Goal: Task Accomplishment & Management: Manage account settings

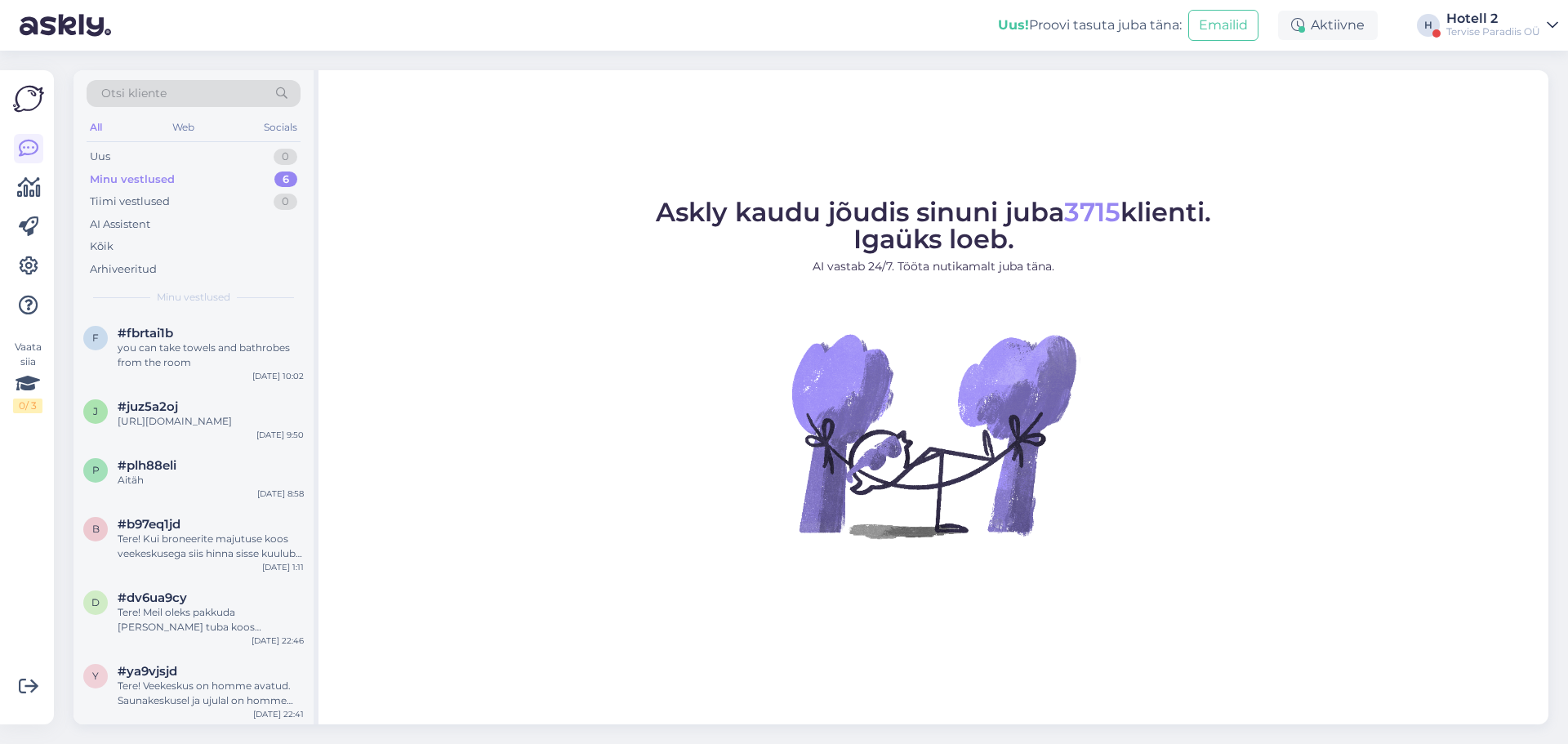
click at [237, 183] on div "Minu vestlused 6" at bounding box center [193, 179] width 214 height 23
click at [236, 148] on div "Uus 0" at bounding box center [193, 157] width 214 height 23
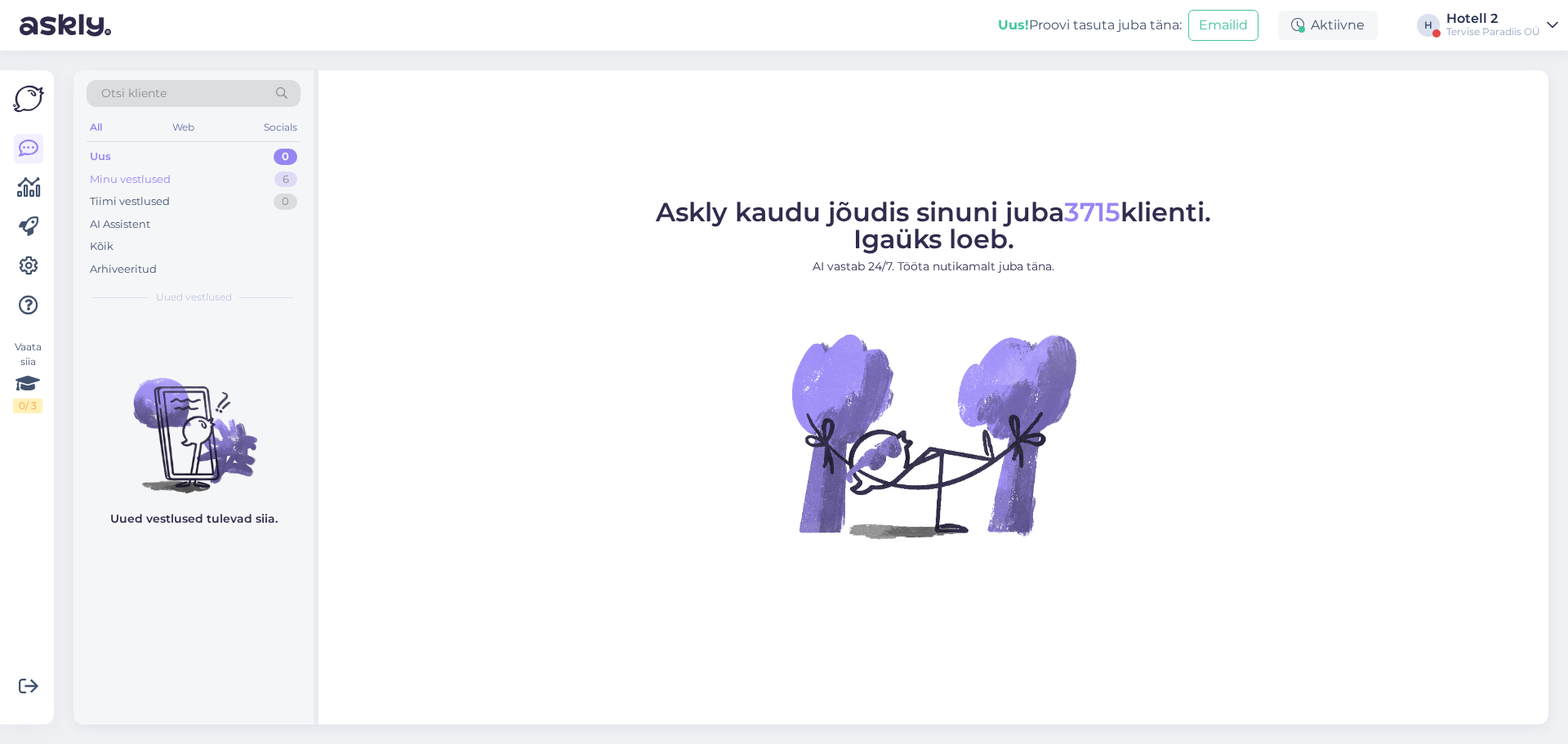
click at [273, 184] on div "Minu vestlused 6" at bounding box center [193, 179] width 214 height 23
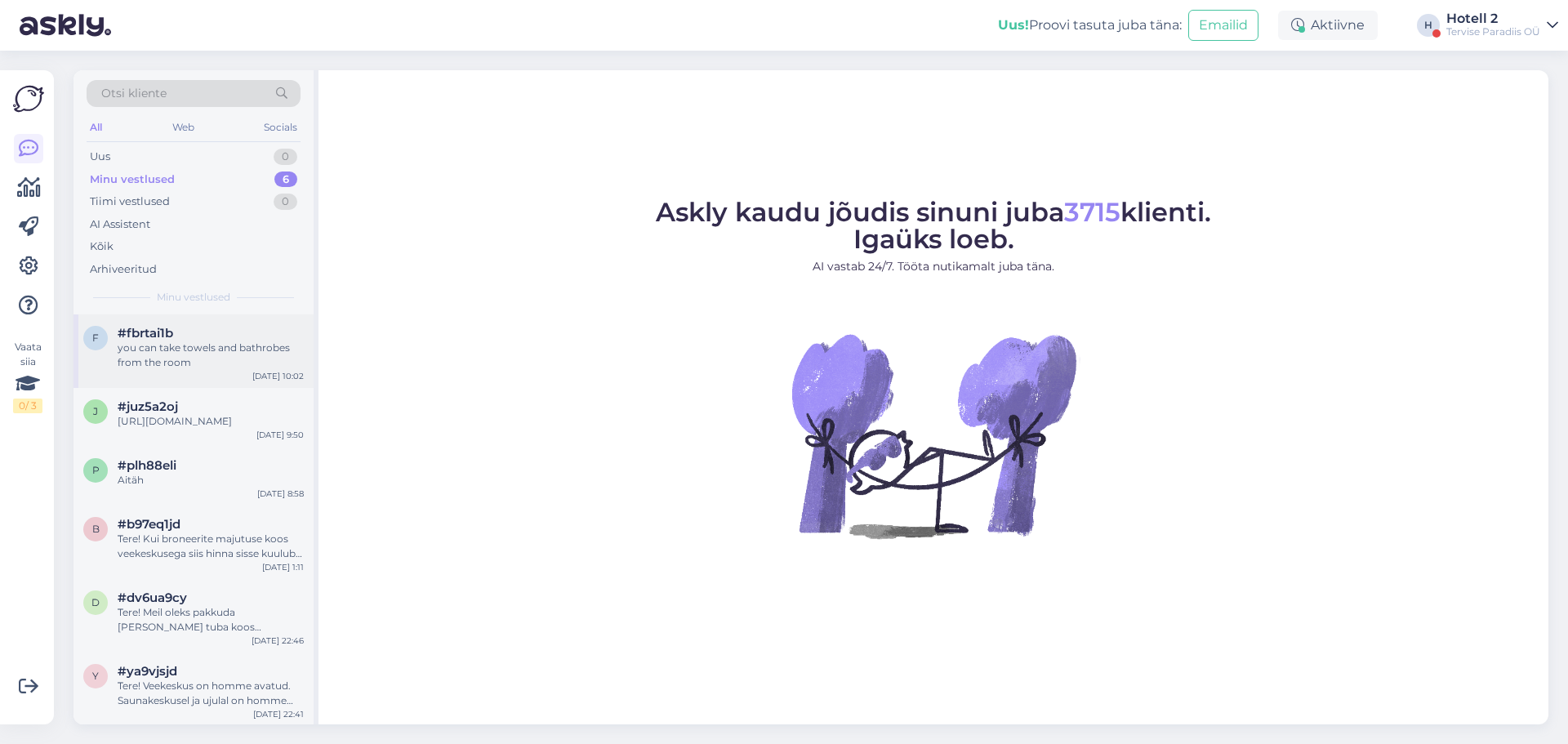
click at [239, 350] on div "you can take towels and bathrobes from the room" at bounding box center [210, 355] width 186 height 29
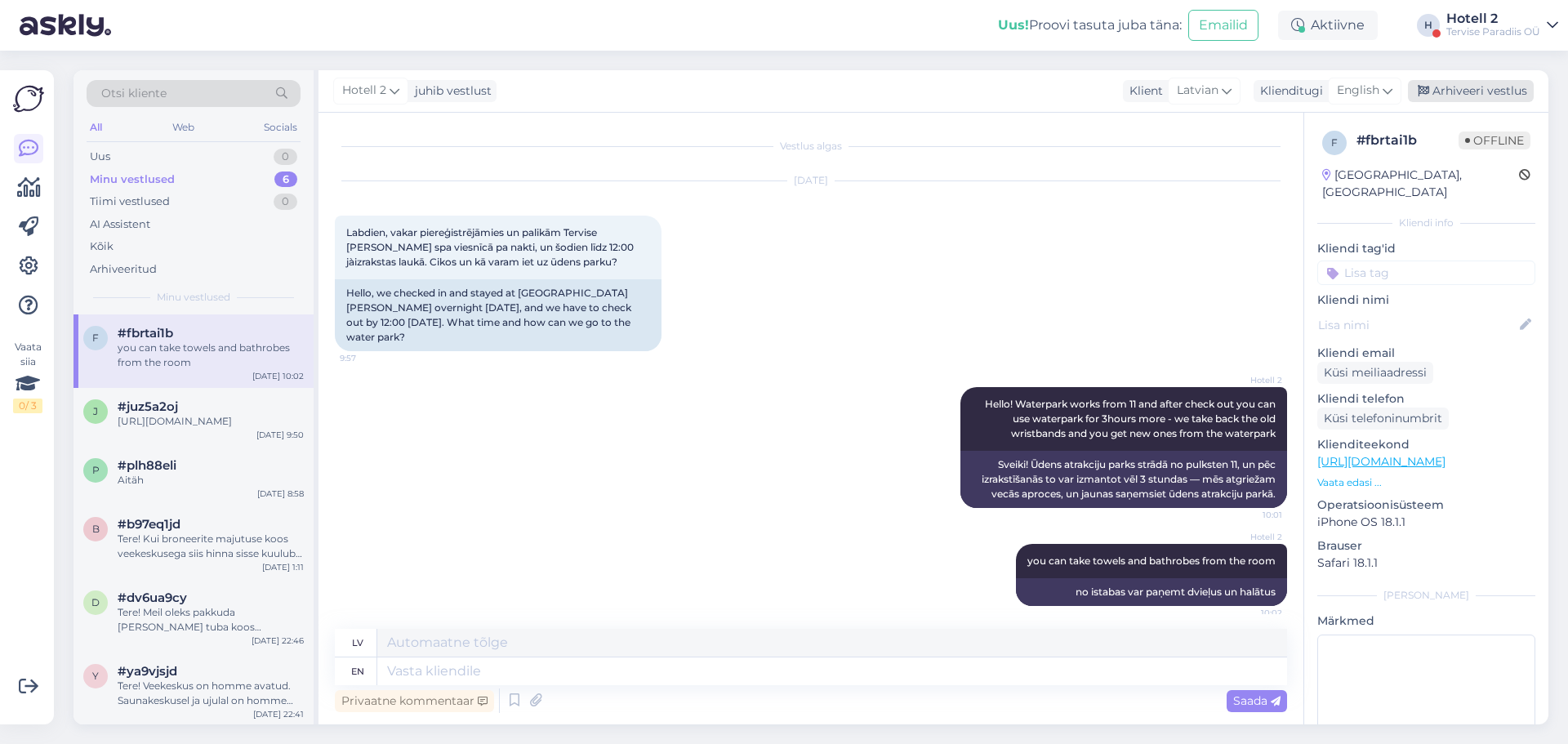
click at [1471, 87] on div "Arhiveeri vestlus" at bounding box center [1470, 90] width 126 height 22
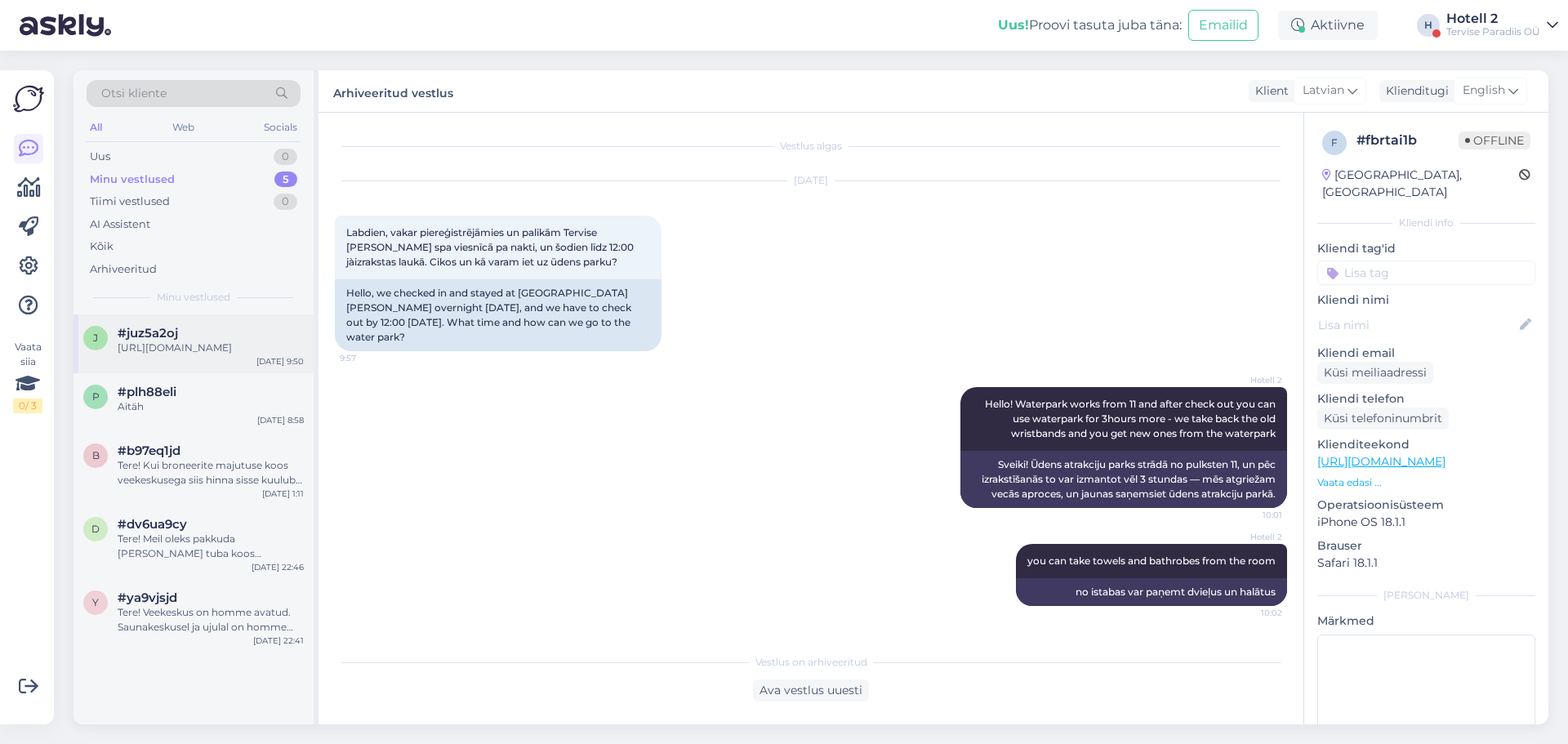
click at [165, 344] on div "[URL][DOMAIN_NAME]" at bounding box center [210, 347] width 186 height 15
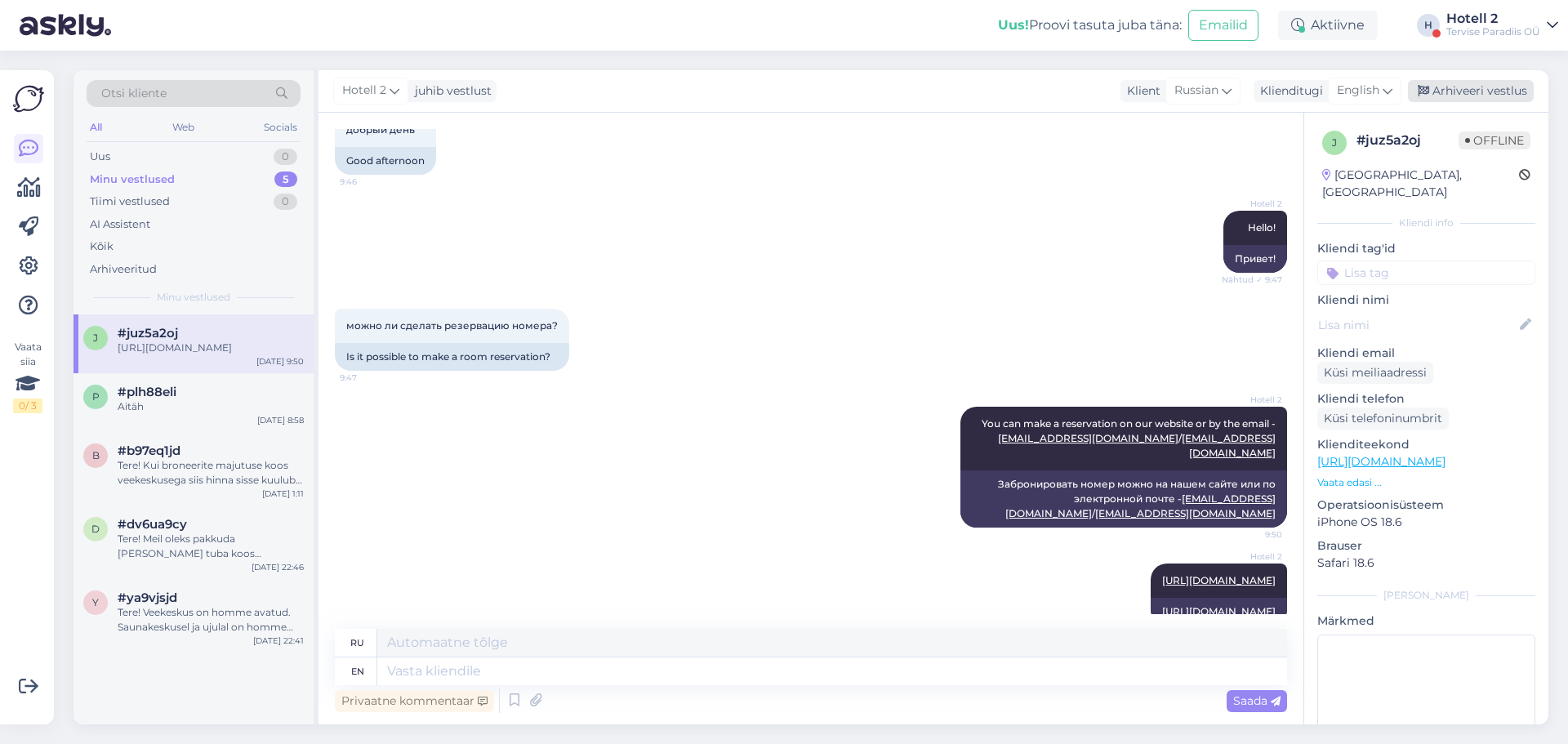
click at [1492, 94] on div "Arhiveeri vestlus" at bounding box center [1470, 90] width 126 height 22
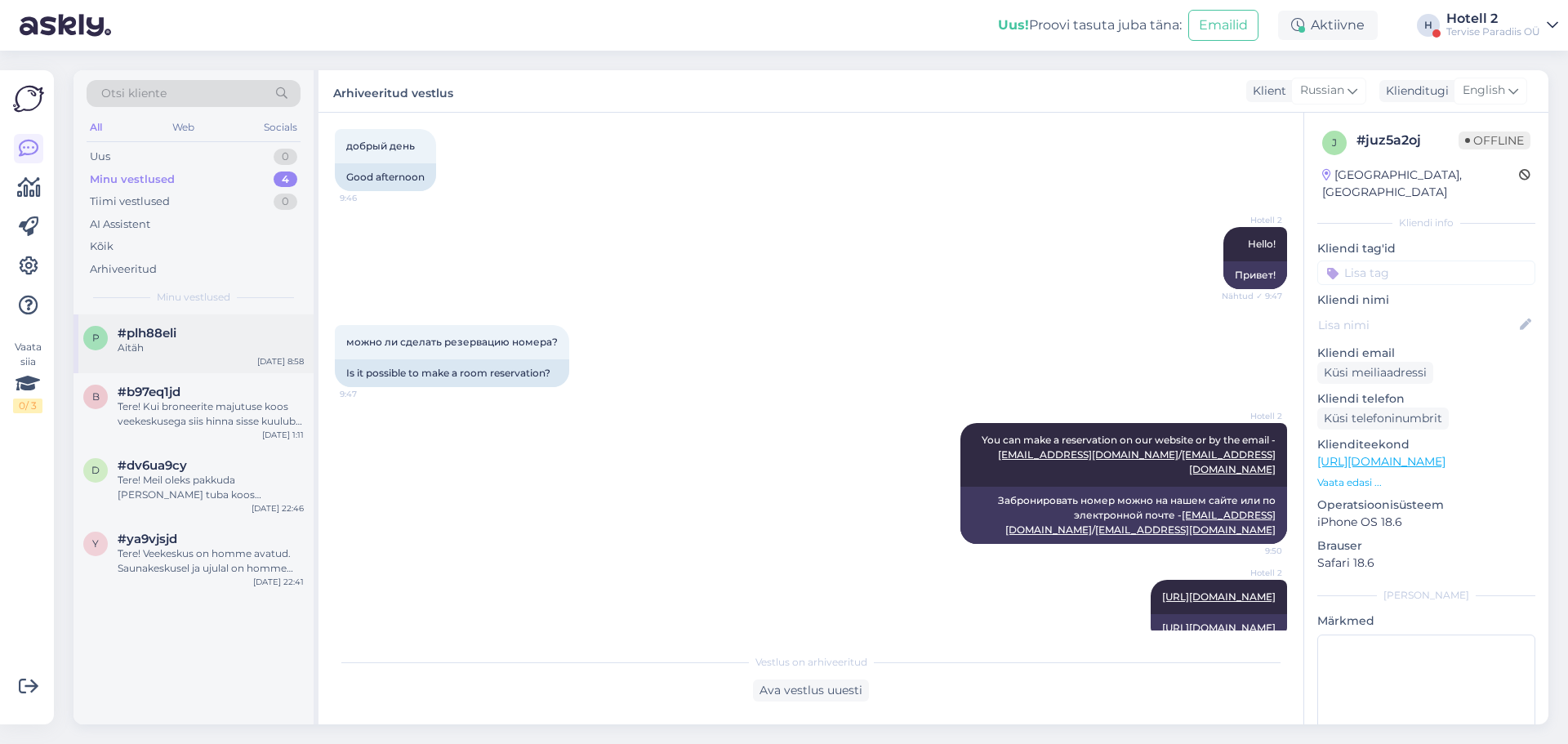
click at [154, 372] on div "p #plh88eli Aitäh [DATE] 8:58" at bounding box center [193, 344] width 240 height 59
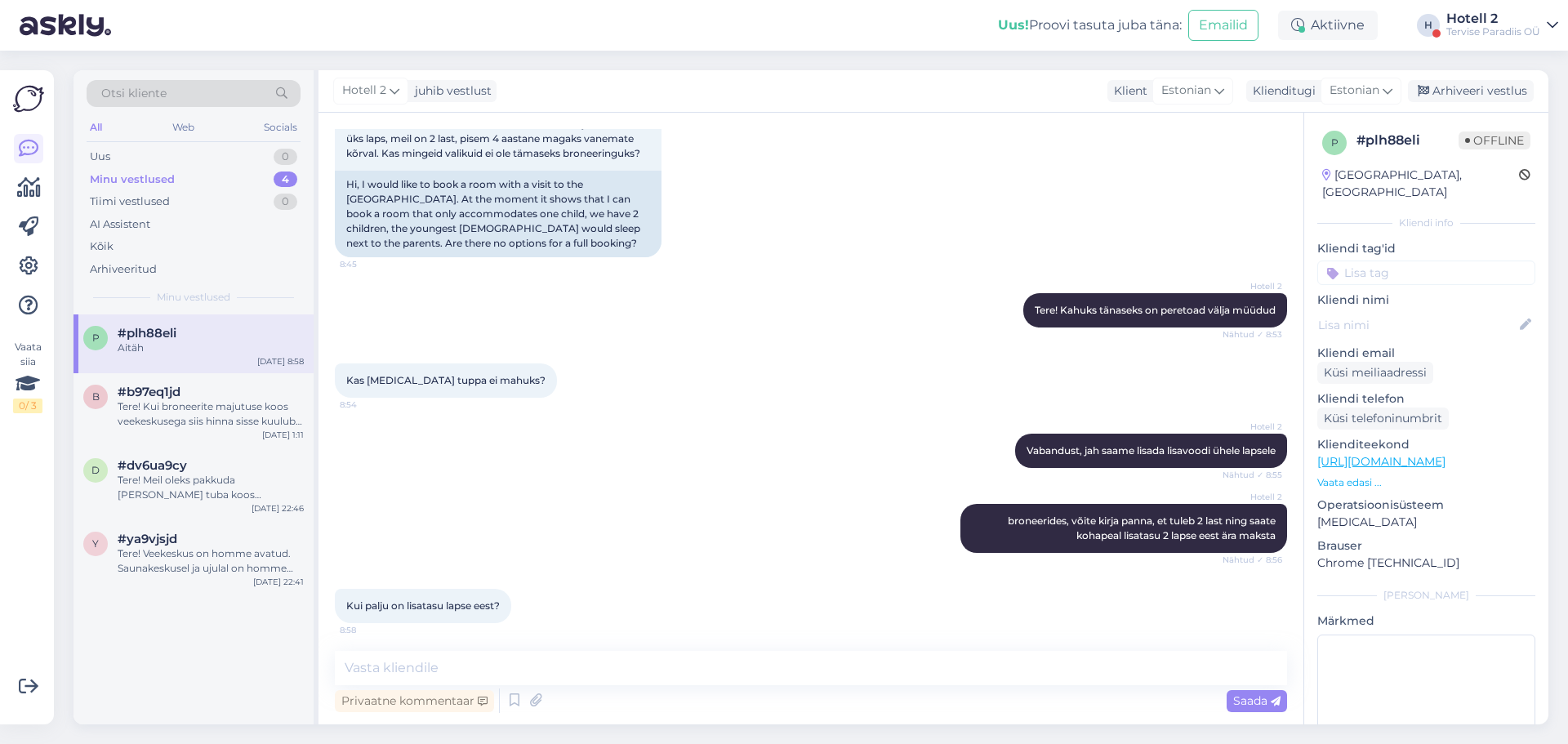
scroll to position [120, 0]
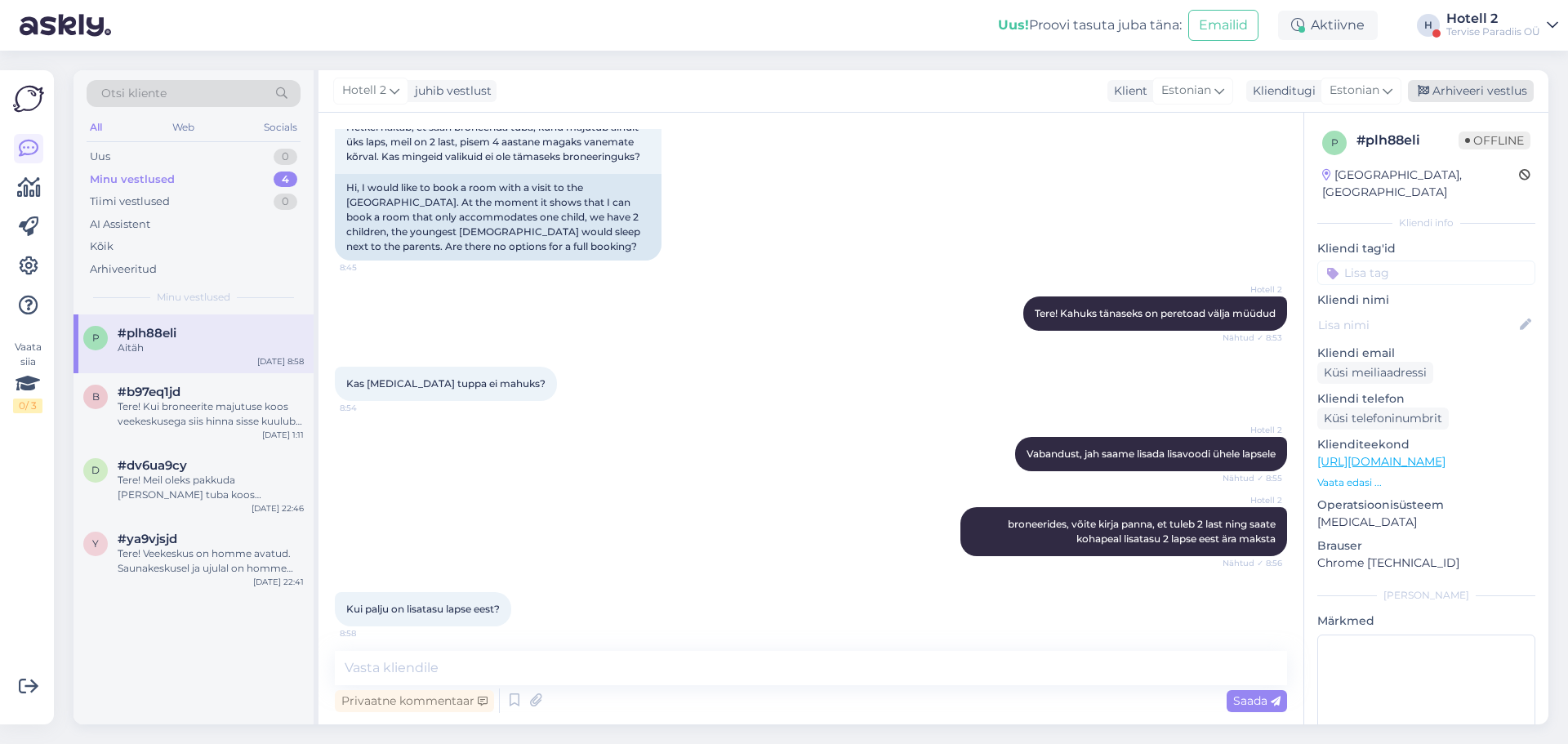
click at [1507, 79] on div "Hotell 2 juhib vestlust Klient [DEMOGRAPHIC_DATA] Klienditugi [DEMOGRAPHIC_DATA…" at bounding box center [933, 91] width 1229 height 42
click at [1504, 90] on div "Arhiveeri vestlus" at bounding box center [1470, 90] width 126 height 22
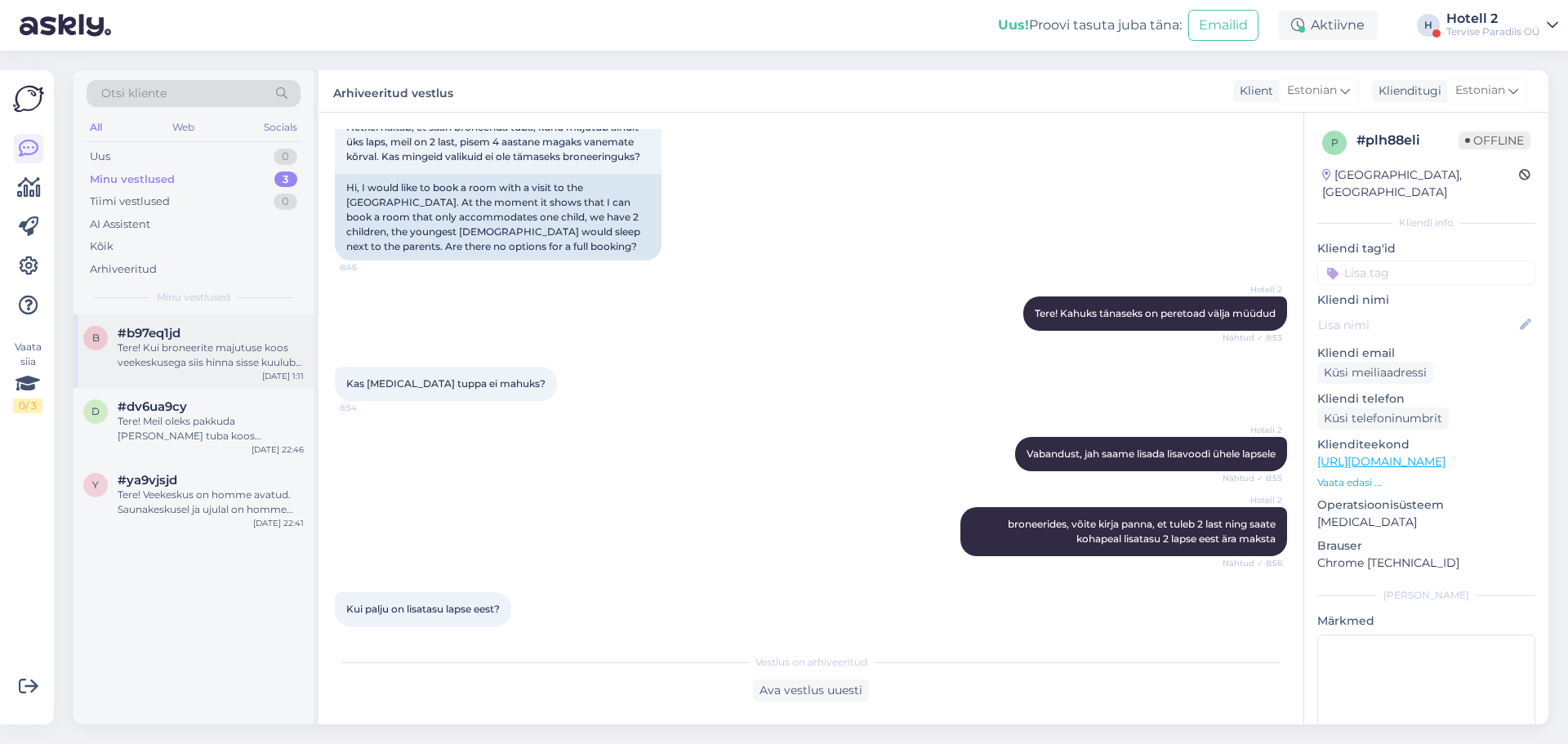
click at [148, 331] on span "#b97eq1jd" at bounding box center [149, 333] width 63 height 15
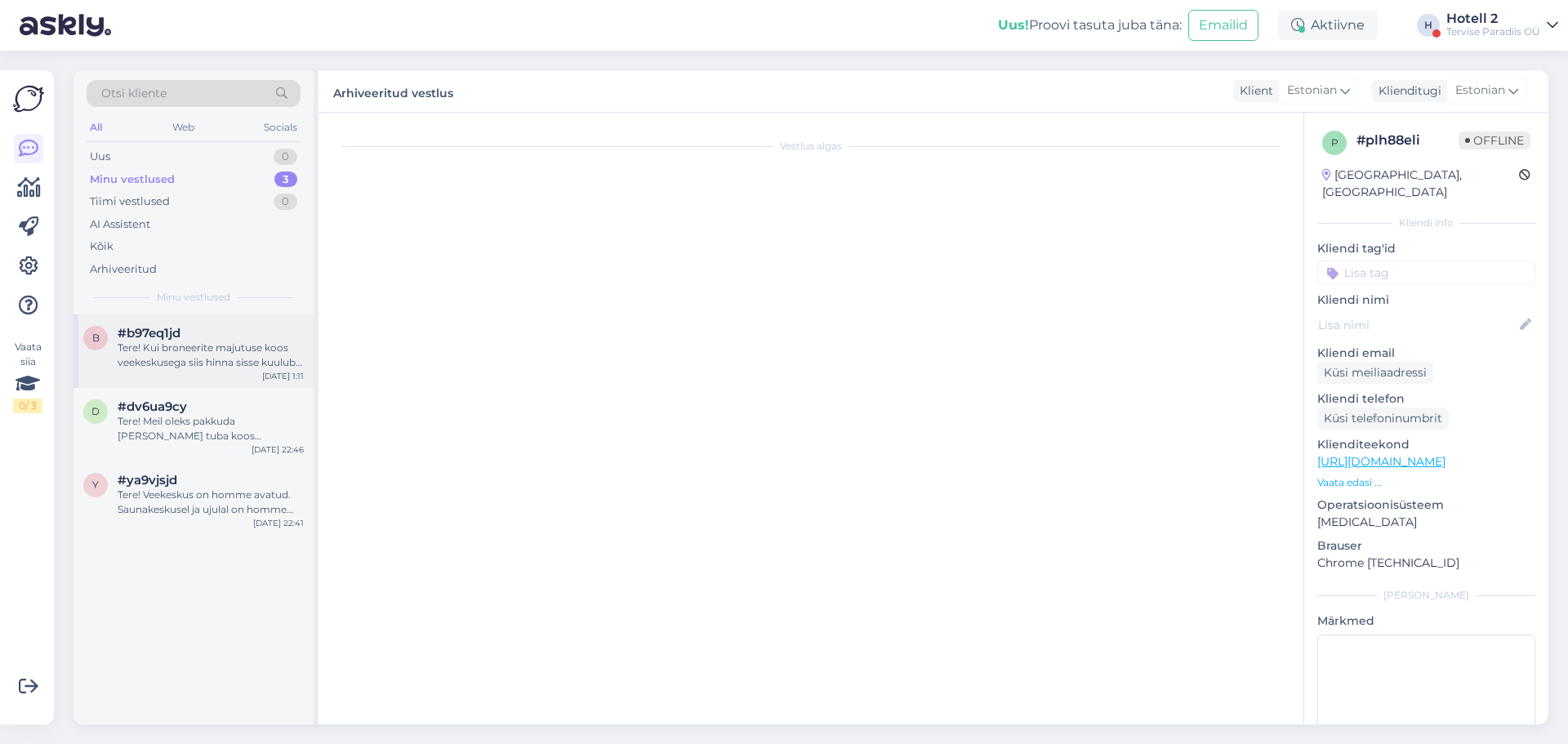
scroll to position [338, 0]
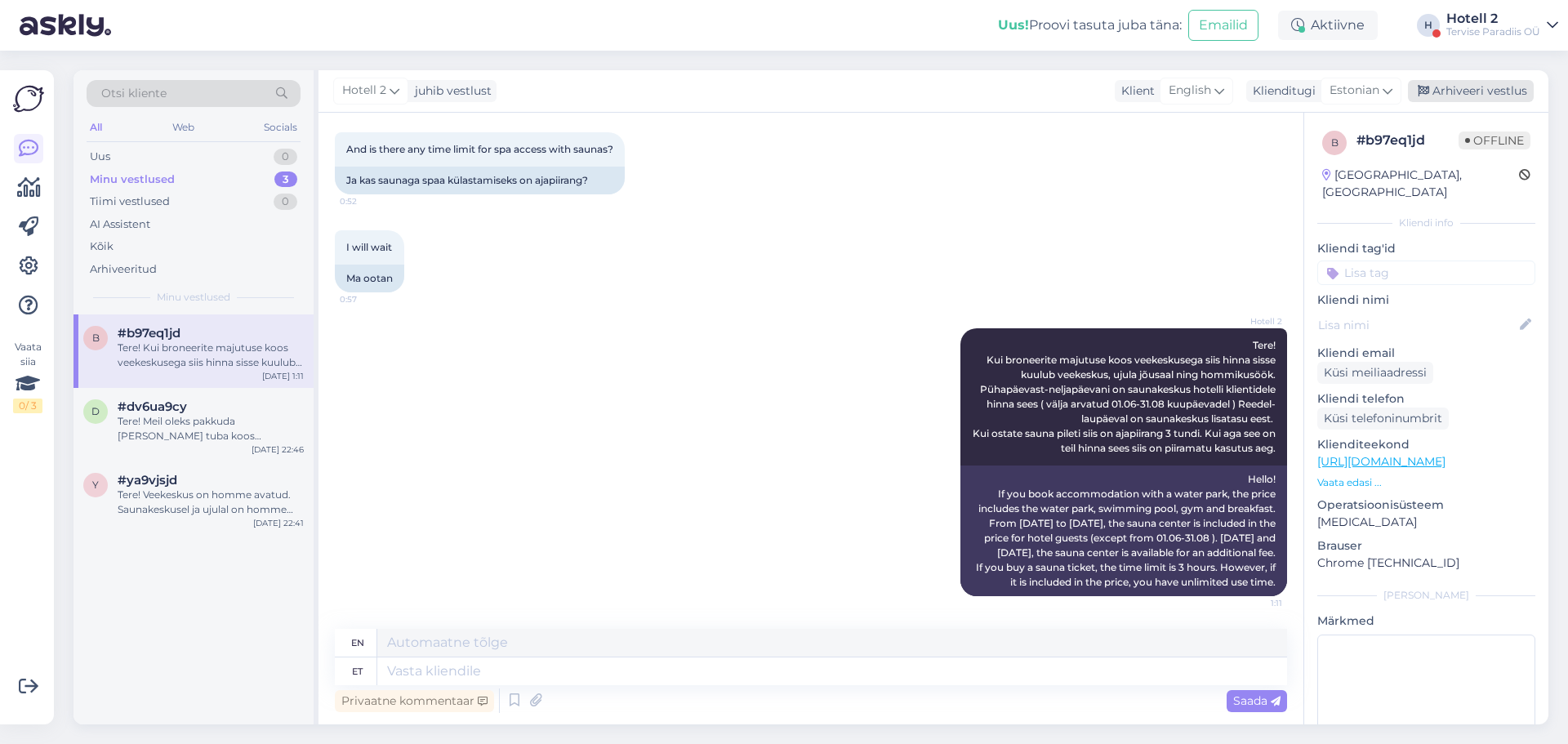
click at [1502, 94] on div "Arhiveeri vestlus" at bounding box center [1470, 90] width 126 height 22
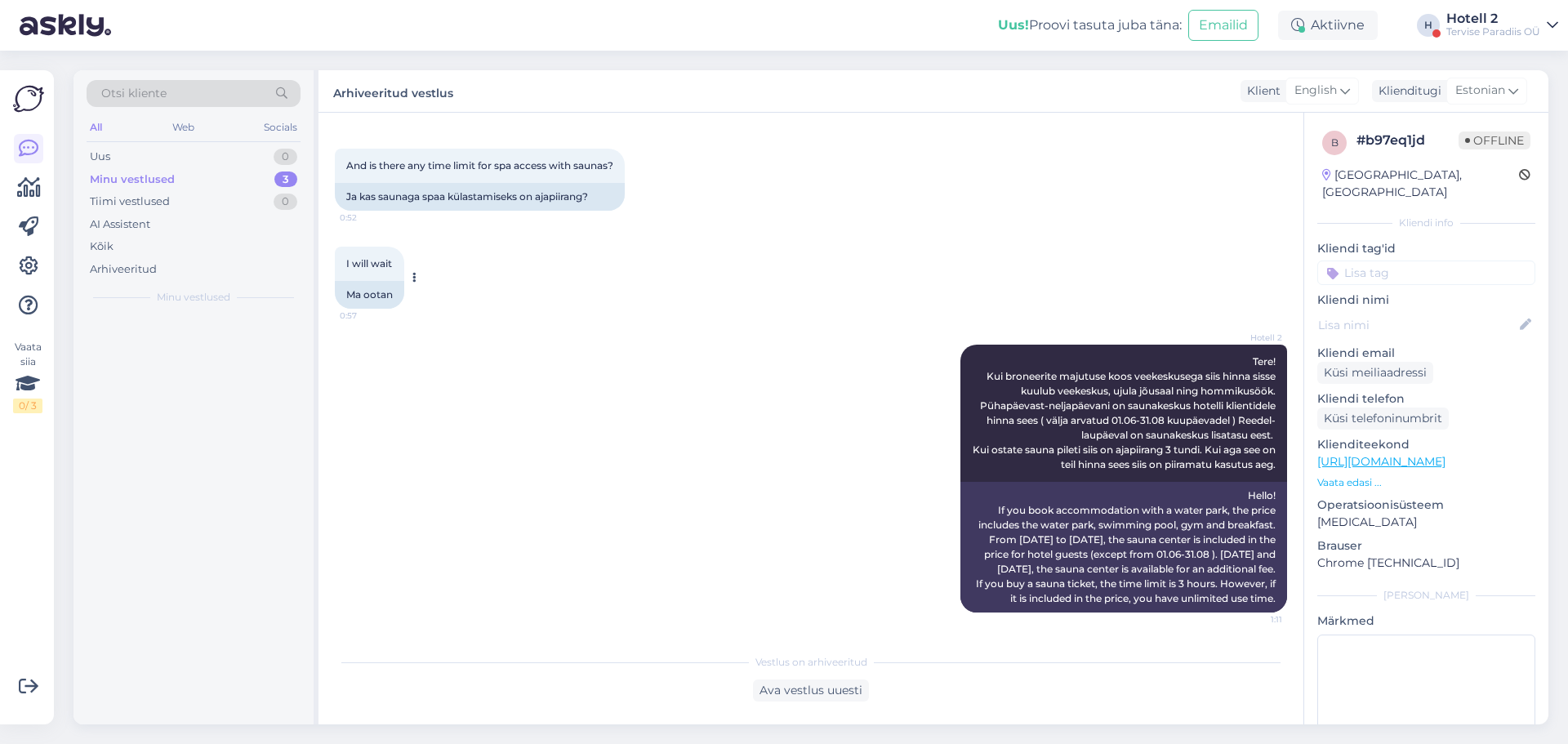
scroll to position [322, 0]
click at [184, 375] on div "d #dv6ua9cy Tere! Meil oleks pakkuda [PERSON_NAME] tuba koos veekeskuse külastu…" at bounding box center [193, 351] width 240 height 74
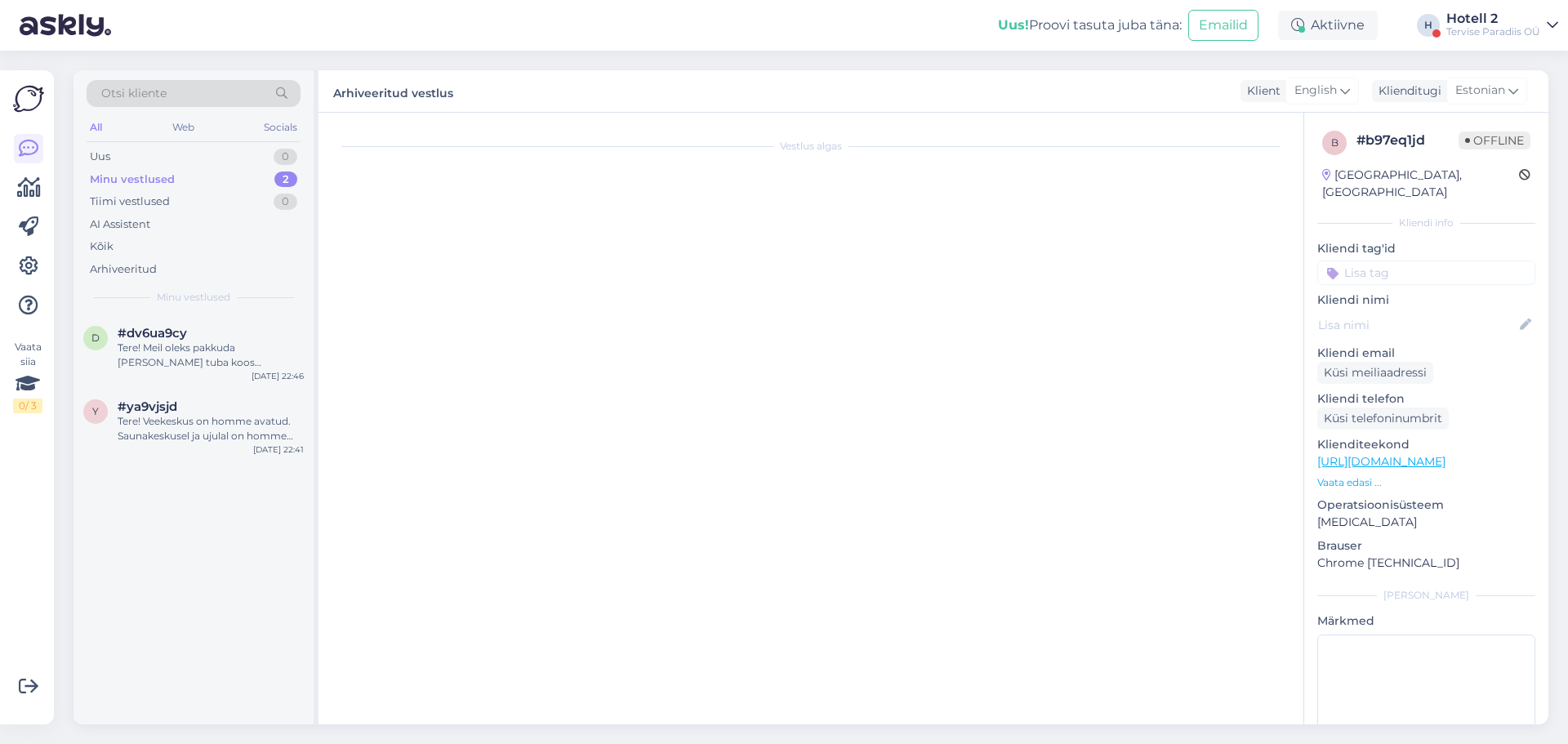
scroll to position [0, 0]
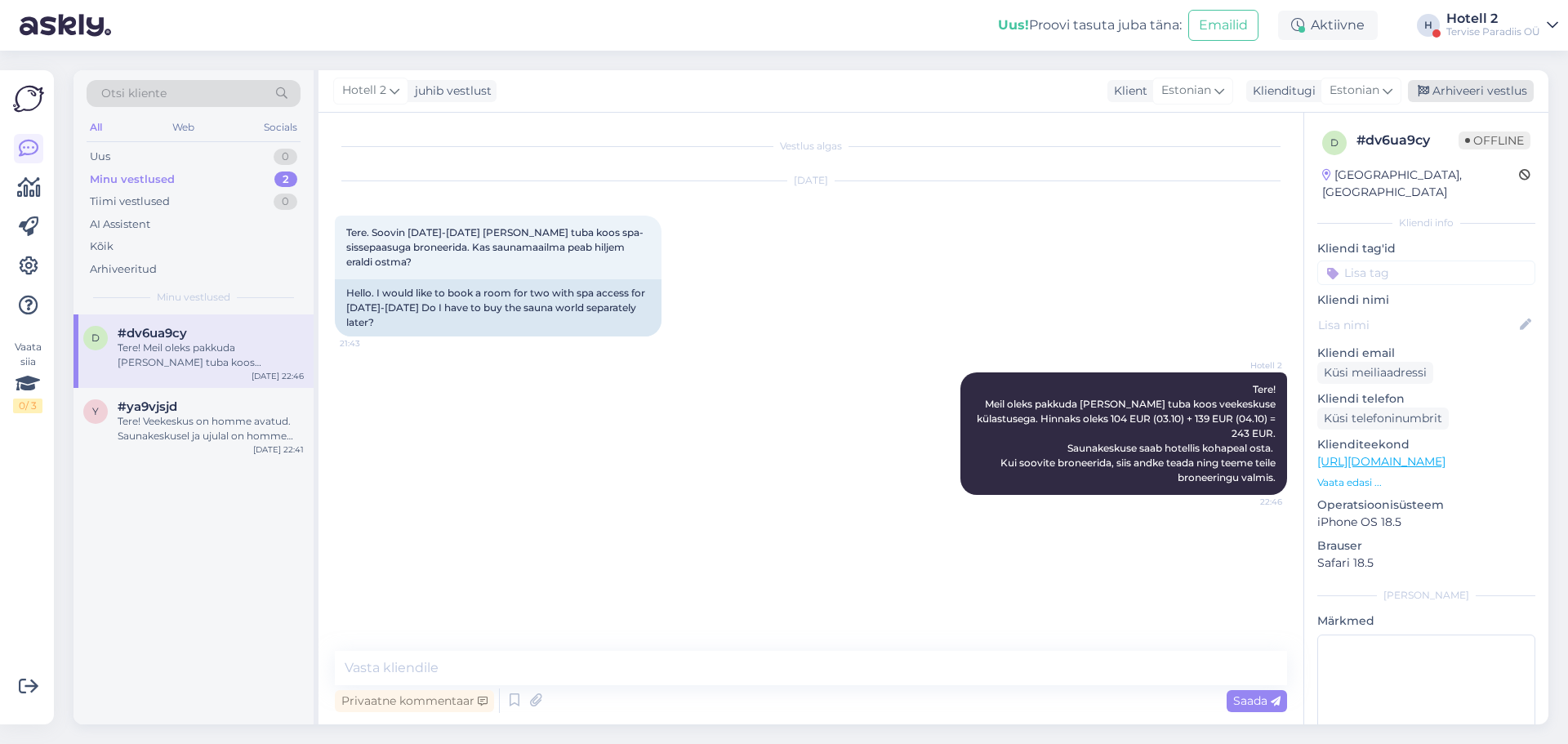
click at [1448, 93] on div "Arhiveeri vestlus" at bounding box center [1470, 90] width 126 height 22
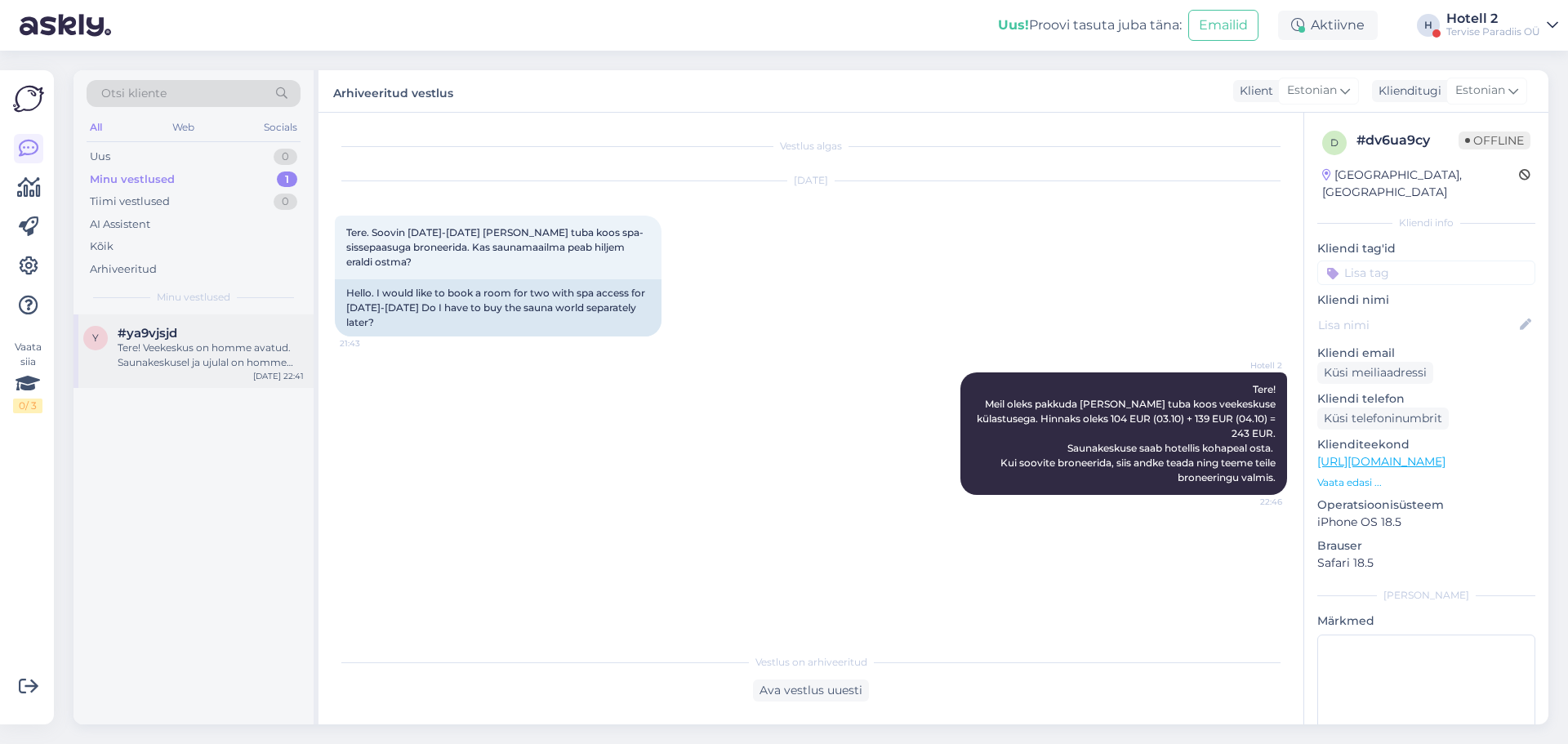
click at [173, 334] on span "#ya9vjsjd" at bounding box center [147, 333] width 60 height 15
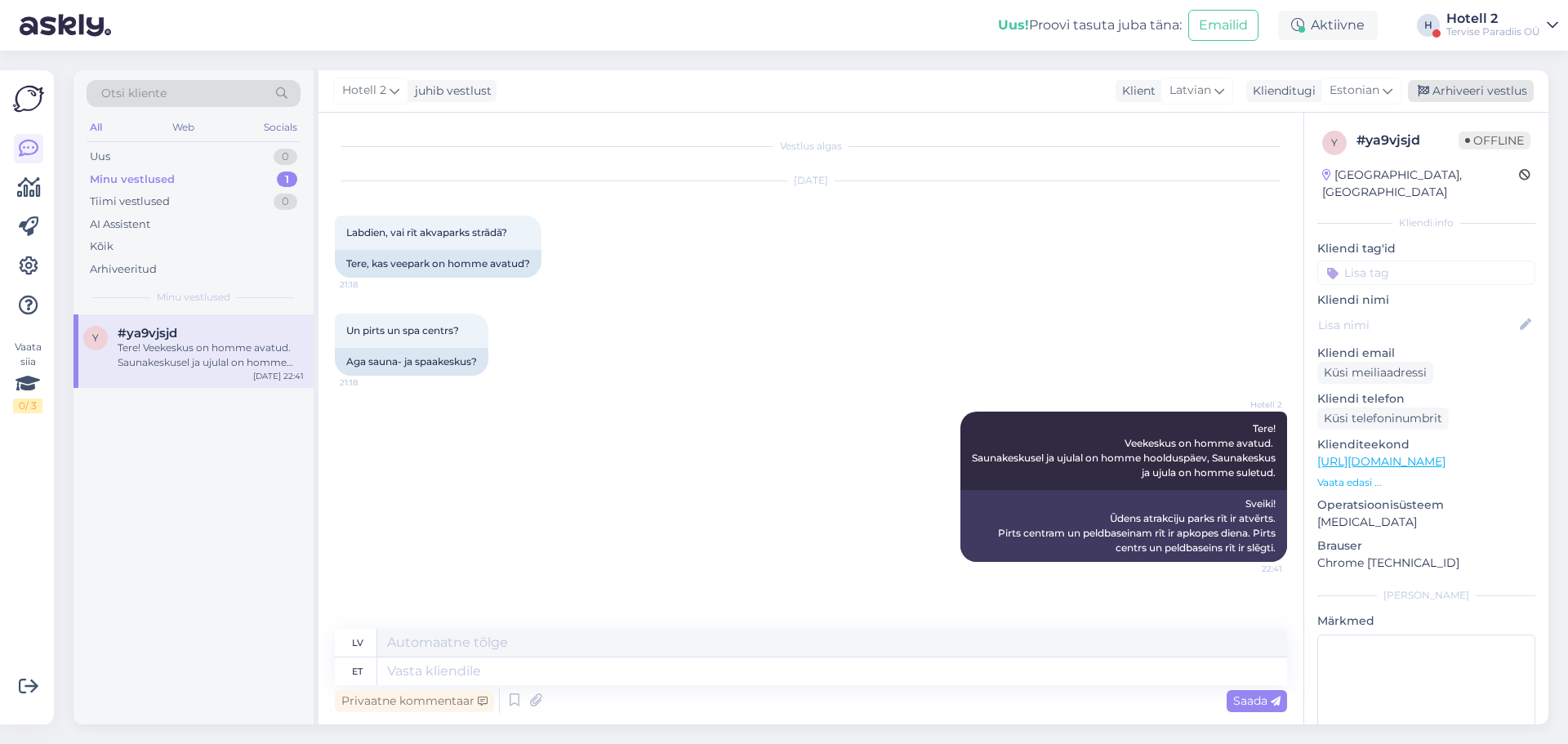
click at [1458, 94] on div "Arhiveeri vestlus" at bounding box center [1470, 90] width 126 height 22
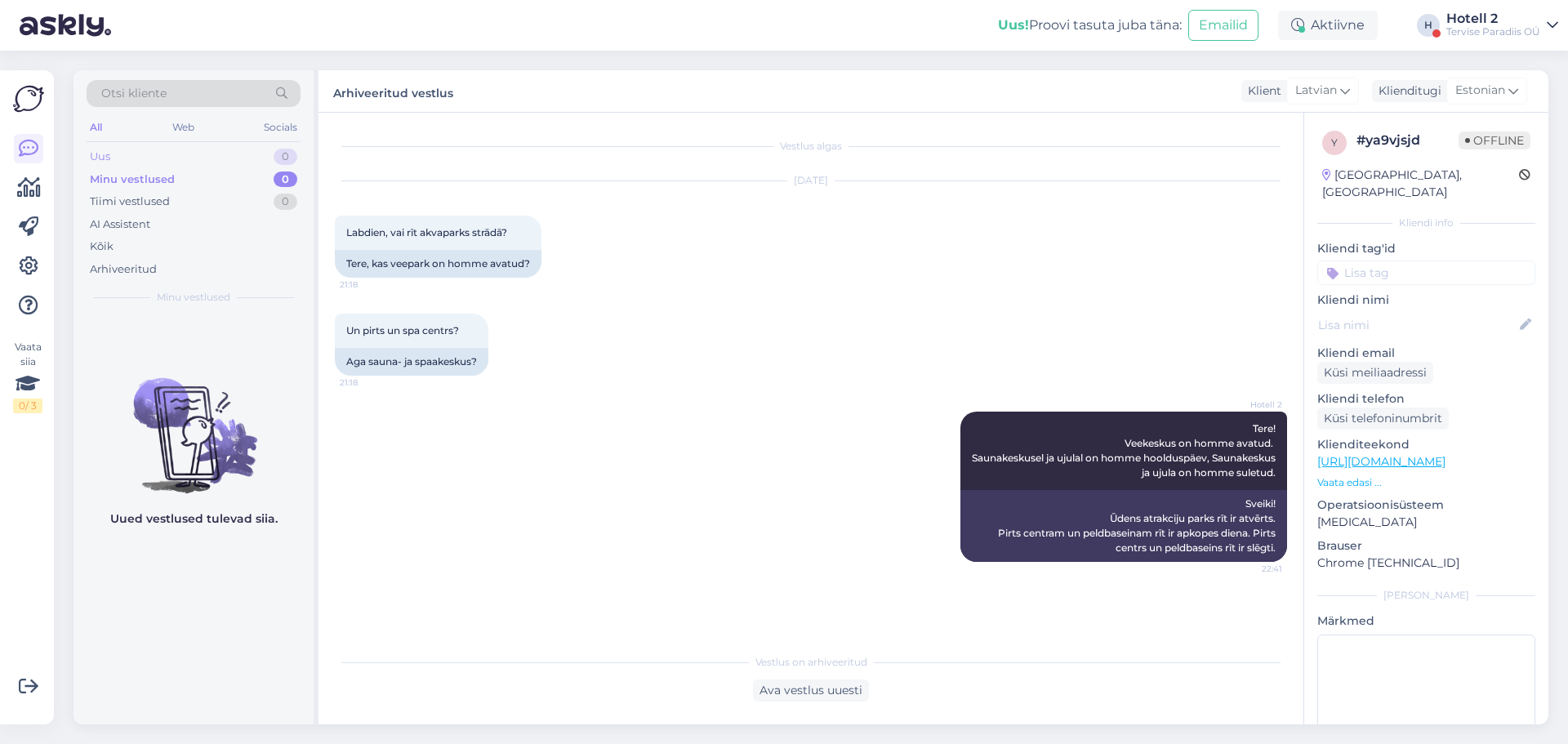
click at [252, 155] on div "Uus 0" at bounding box center [193, 157] width 214 height 23
